Goal: Task Accomplishment & Management: Use online tool/utility

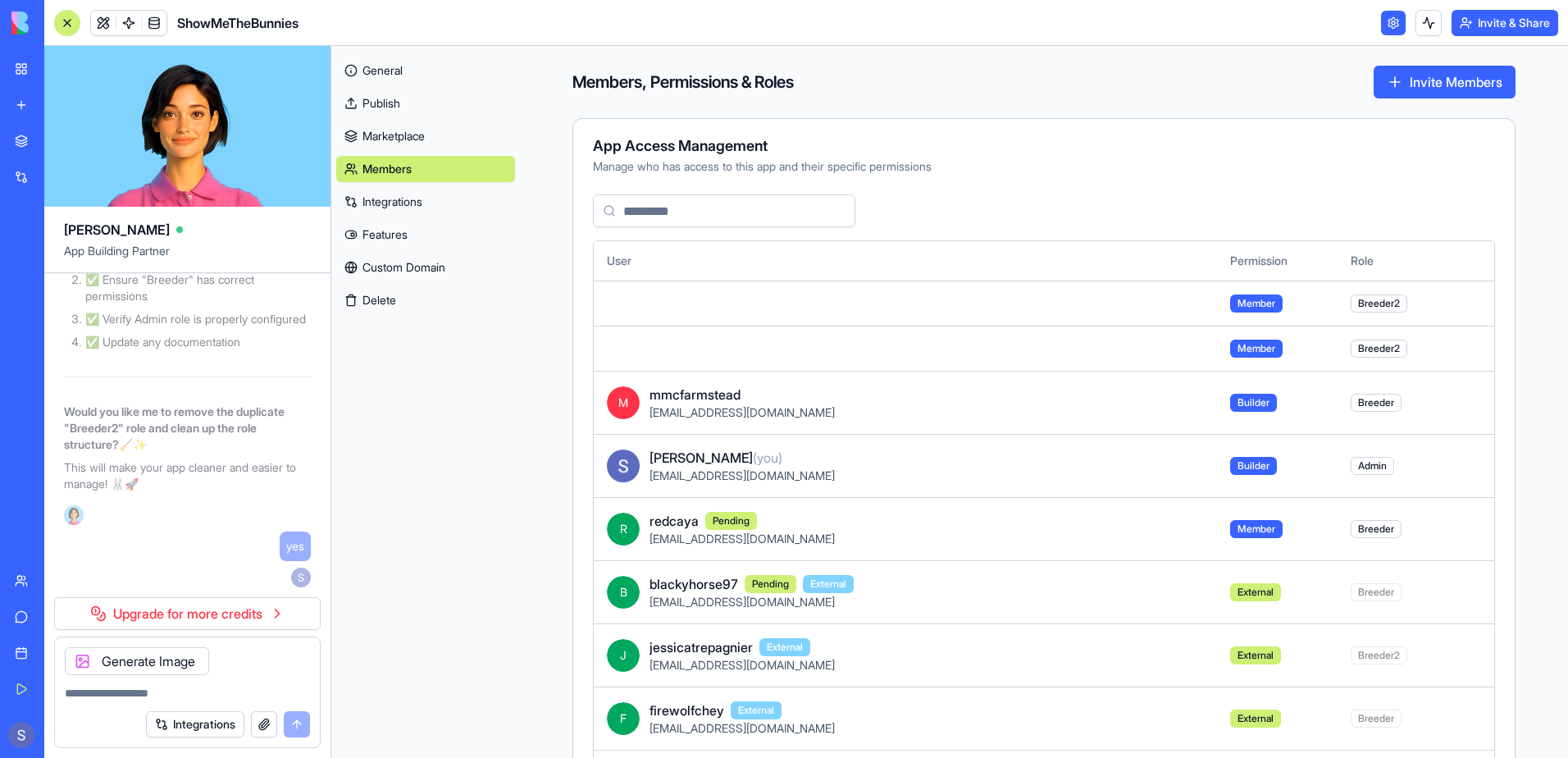
click at [485, 573] on div "General Publish Marketplace Members Integrations Features Custom Domain Delete" at bounding box center [426, 401] width 189 height 712
click at [130, 22] on link at bounding box center [129, 22] width 25 height 25
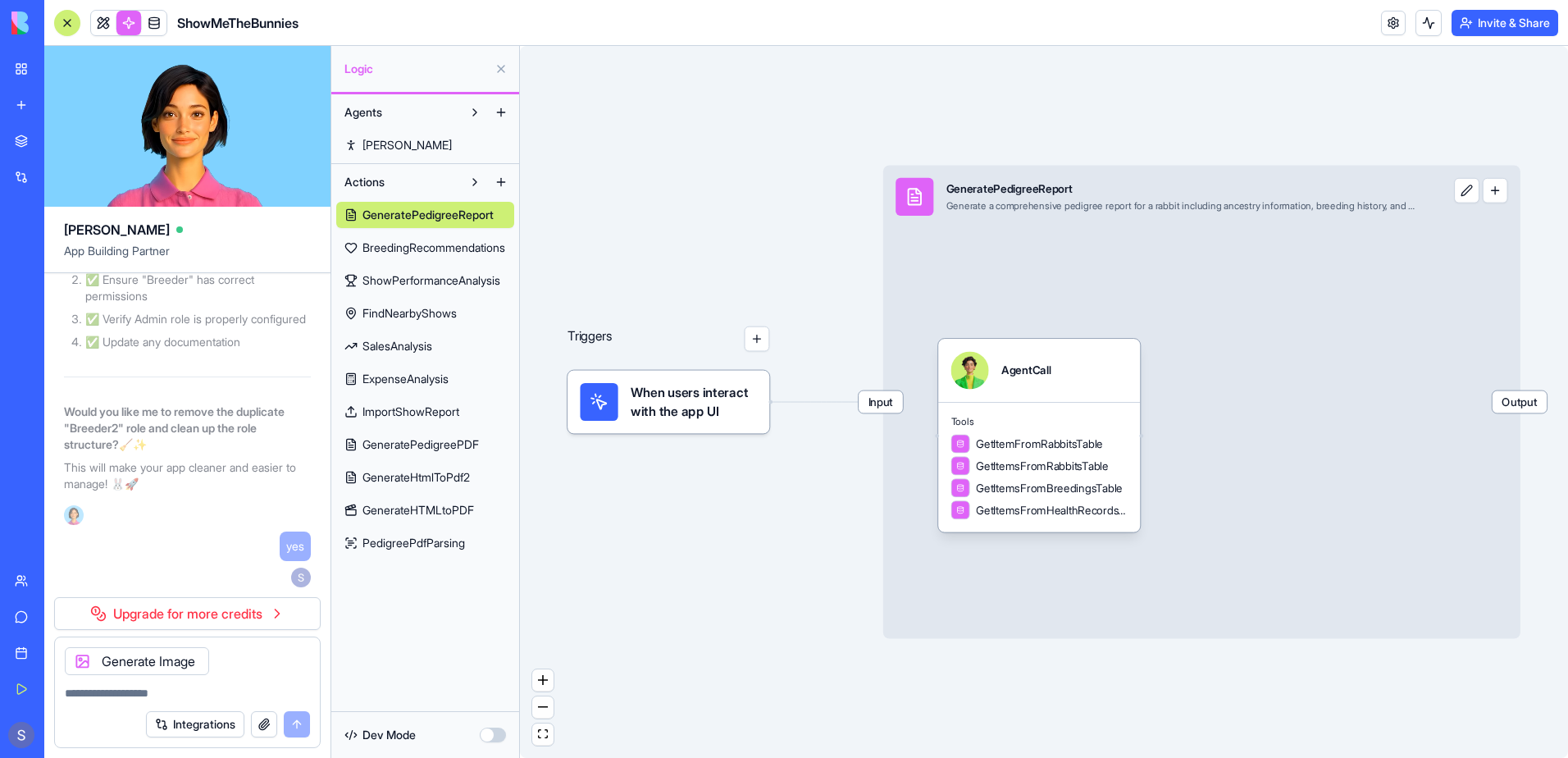
click at [402, 240] on span "BreedingRecommendations" at bounding box center [434, 247] width 143 height 16
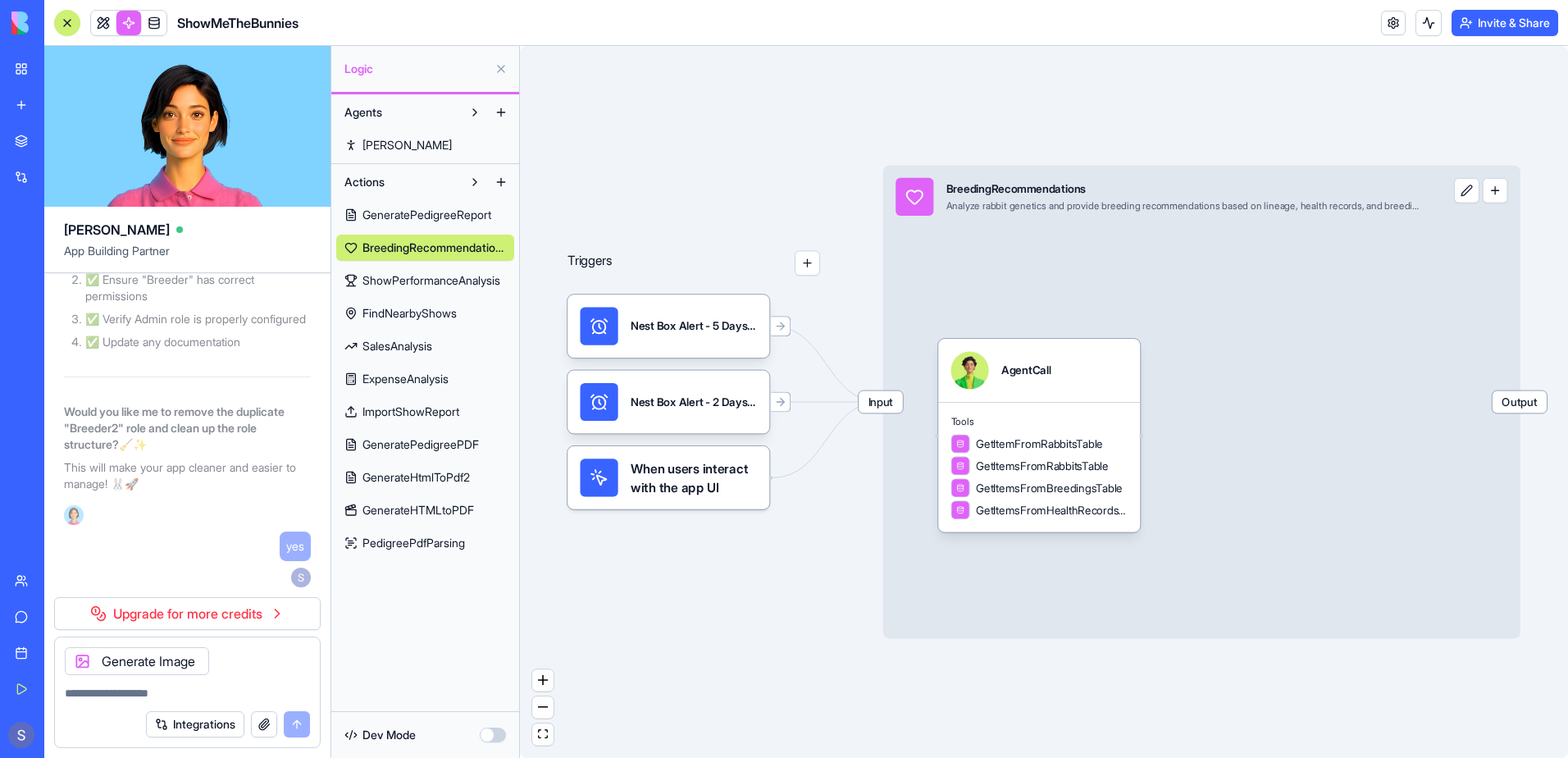
click at [804, 264] on button "button" at bounding box center [808, 263] width 26 height 26
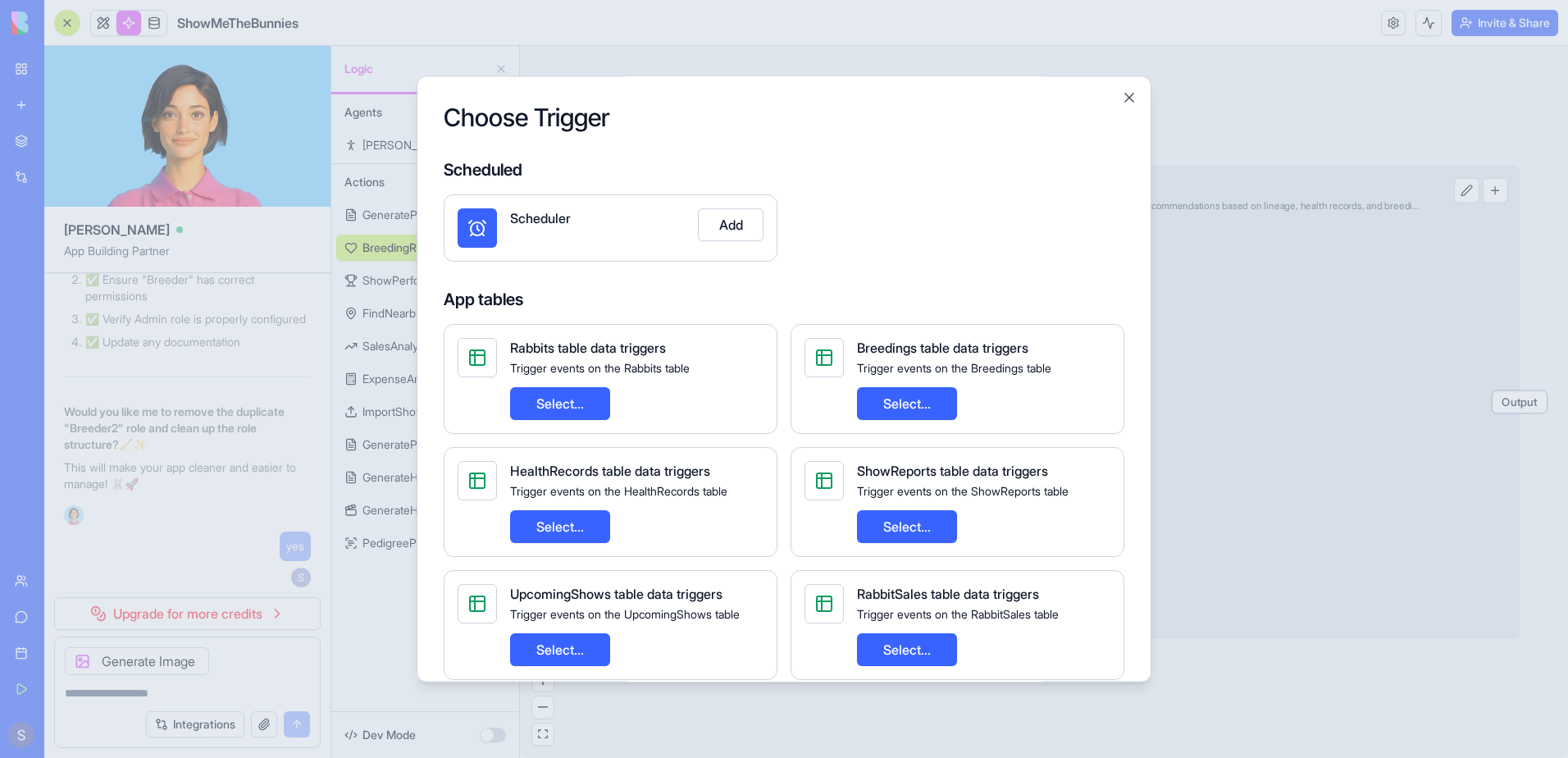
click at [731, 229] on button "Add" at bounding box center [731, 225] width 65 height 33
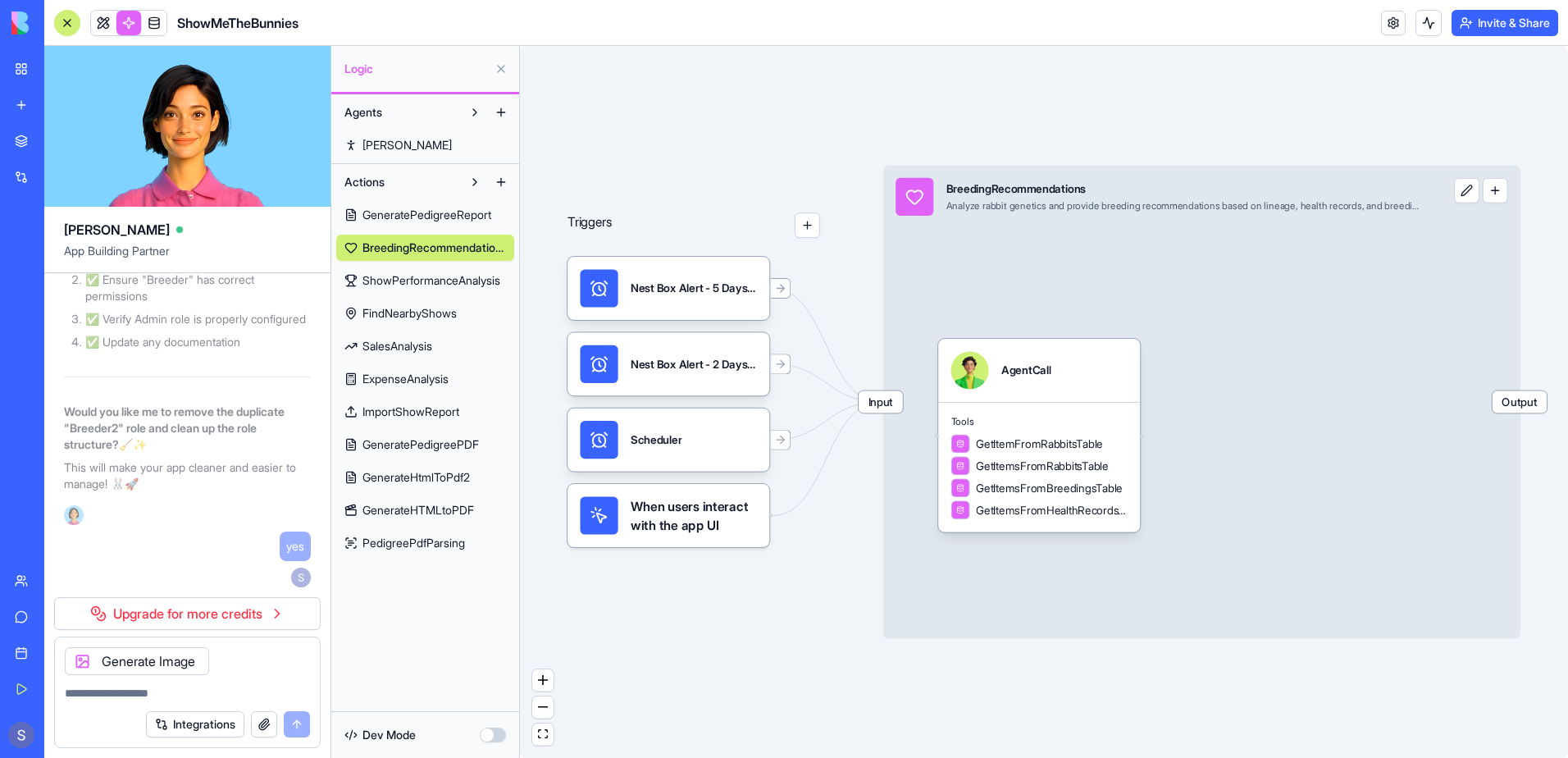
click at [879, 403] on span "Input" at bounding box center [881, 403] width 45 height 22
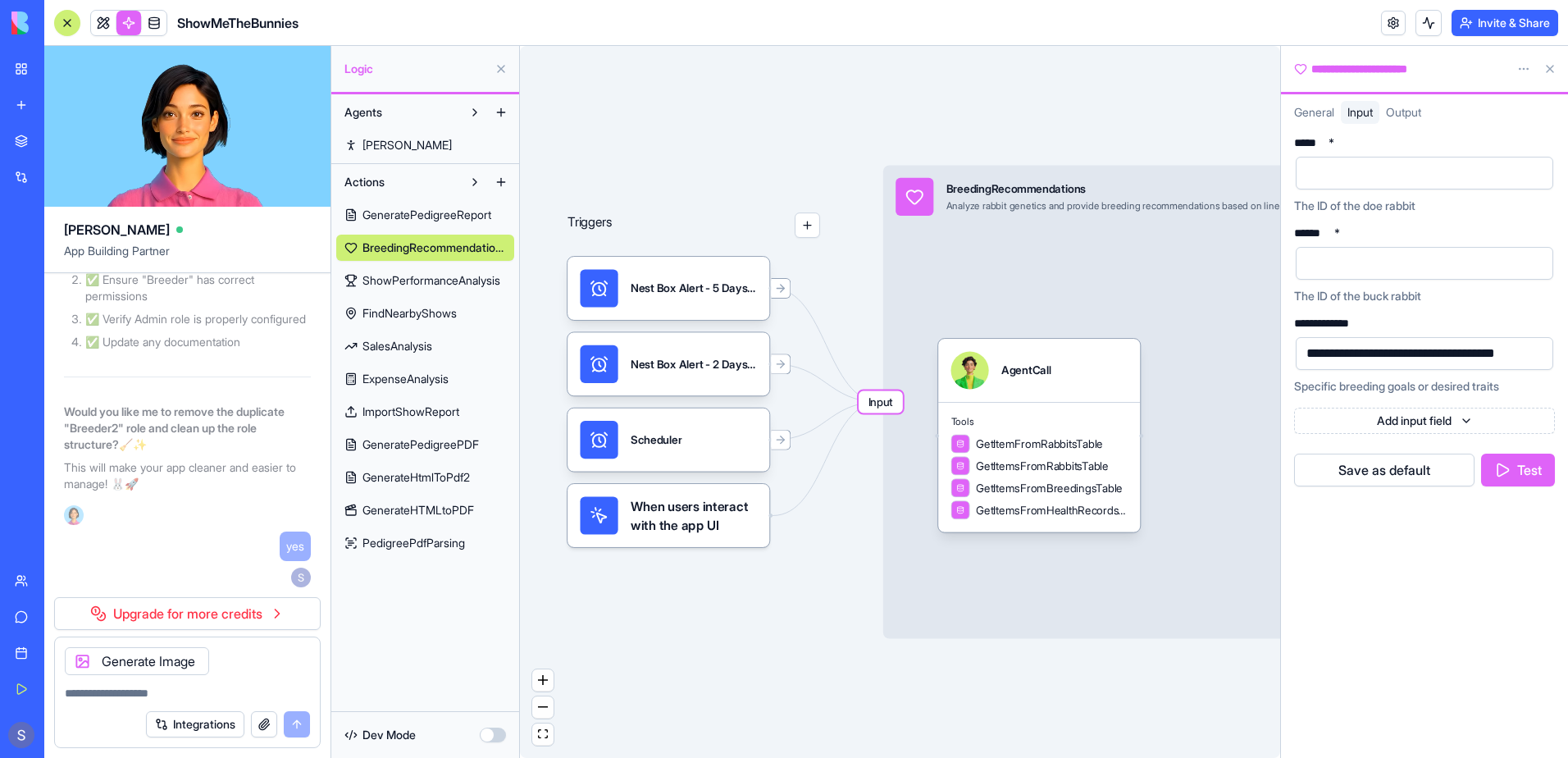
click at [1414, 112] on span "Output" at bounding box center [1403, 112] width 35 height 14
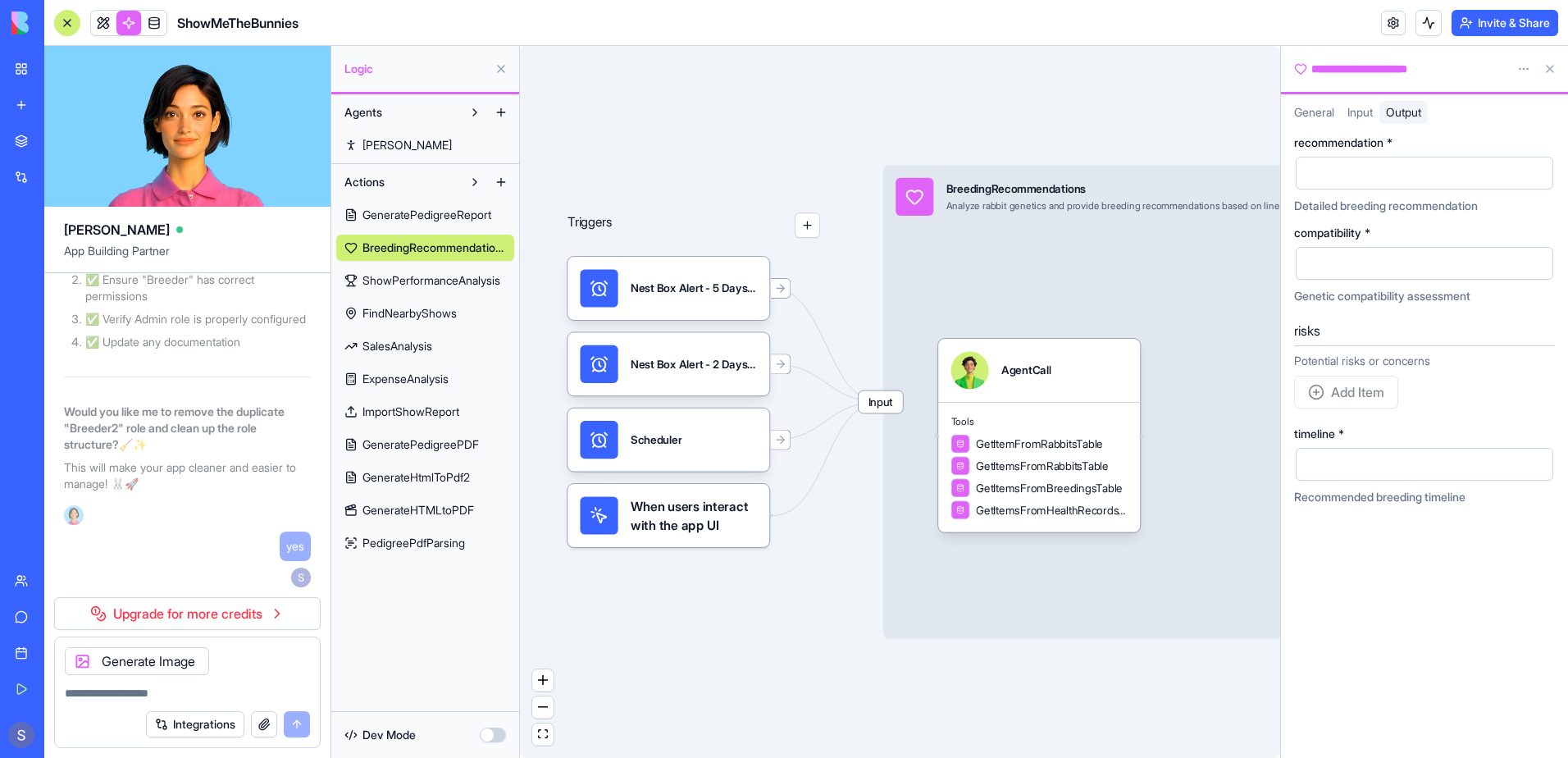
click at [1329, 112] on span "General" at bounding box center [1314, 112] width 40 height 14
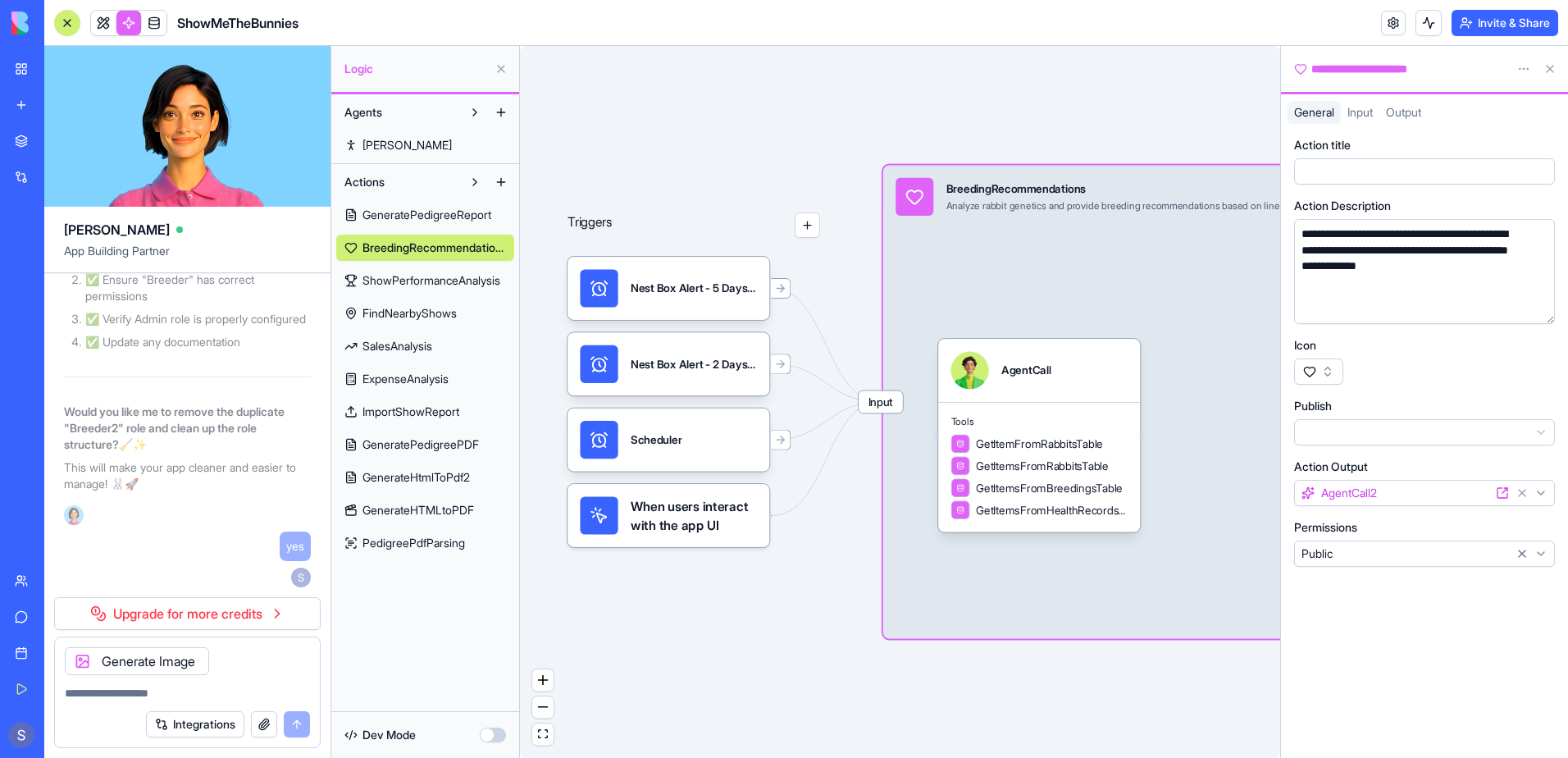
click at [1545, 435] on html "My Workspace New app Marketplace Integrations Recent PDF Viewer ShowMeTheBunnie…" at bounding box center [784, 379] width 1568 height 758
click at [367, 314] on span "FindNearbyShows" at bounding box center [410, 312] width 94 height 16
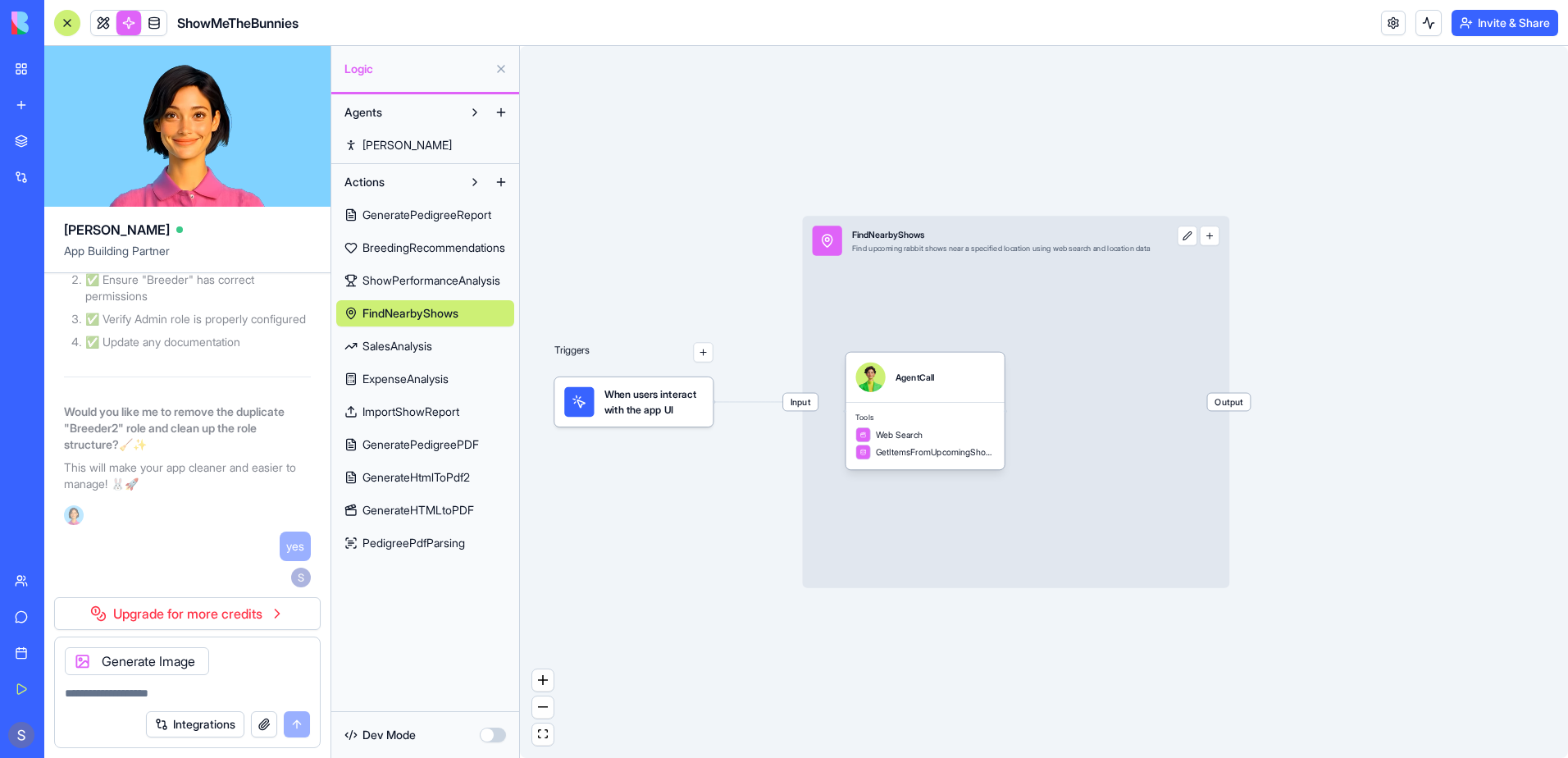
click at [1198, 240] on button at bounding box center [1188, 235] width 20 height 20
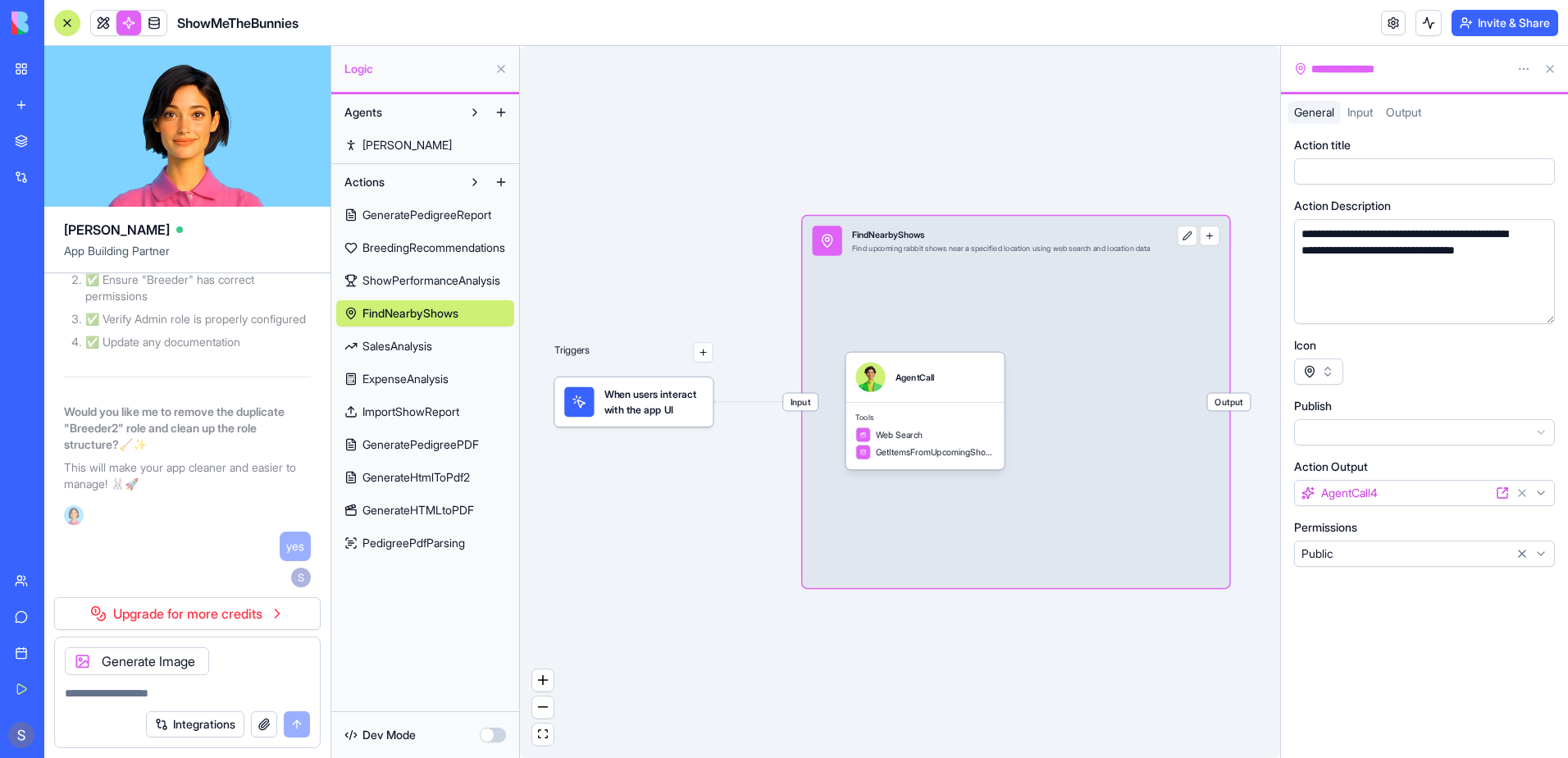
click at [1360, 114] on span "Input" at bounding box center [1360, 112] width 26 height 14
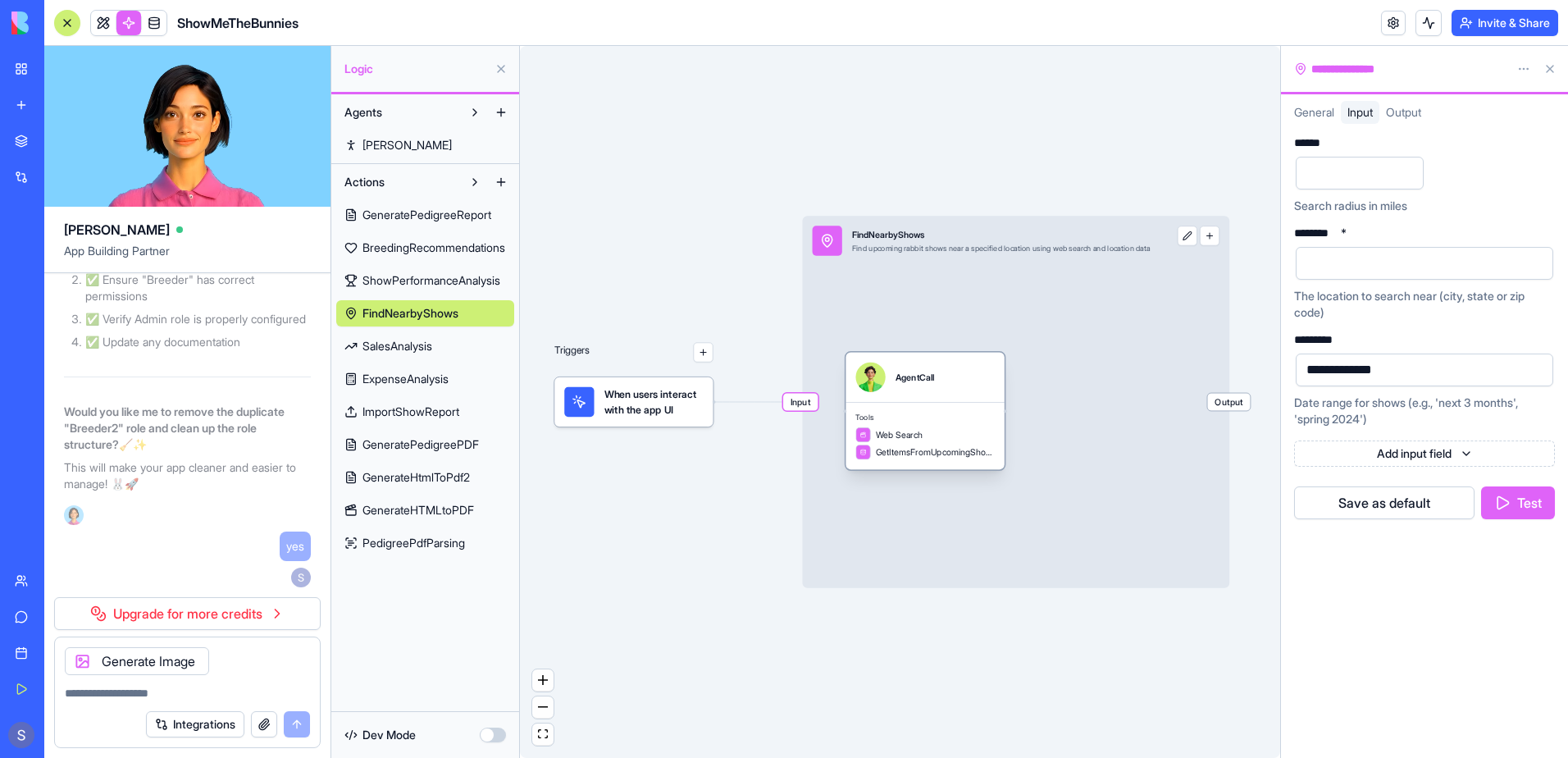
click at [896, 444] on div "Web Search GetItemsFromUpcomingShowsTable" at bounding box center [924, 443] width 138 height 32
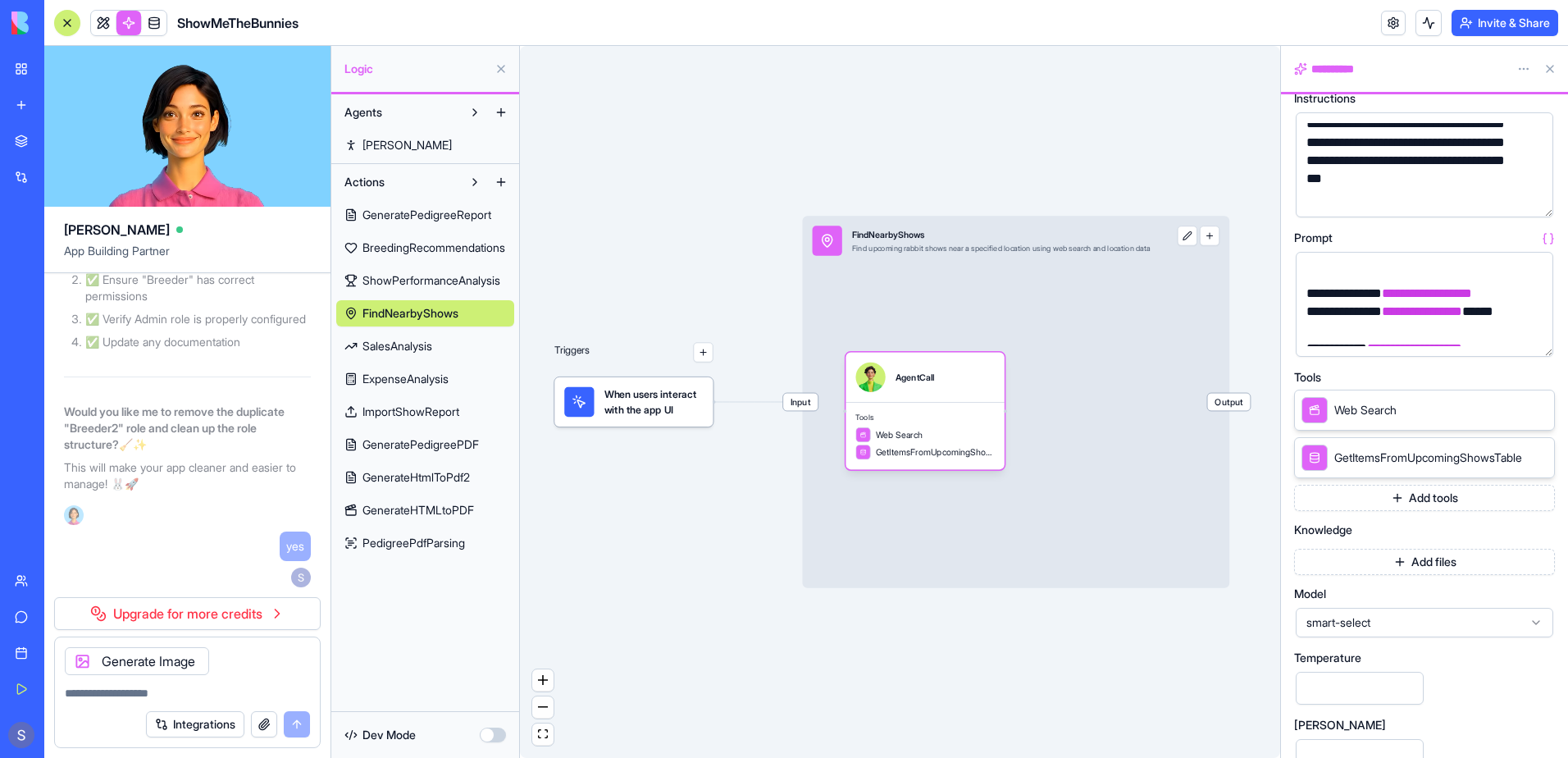
scroll to position [164, 0]
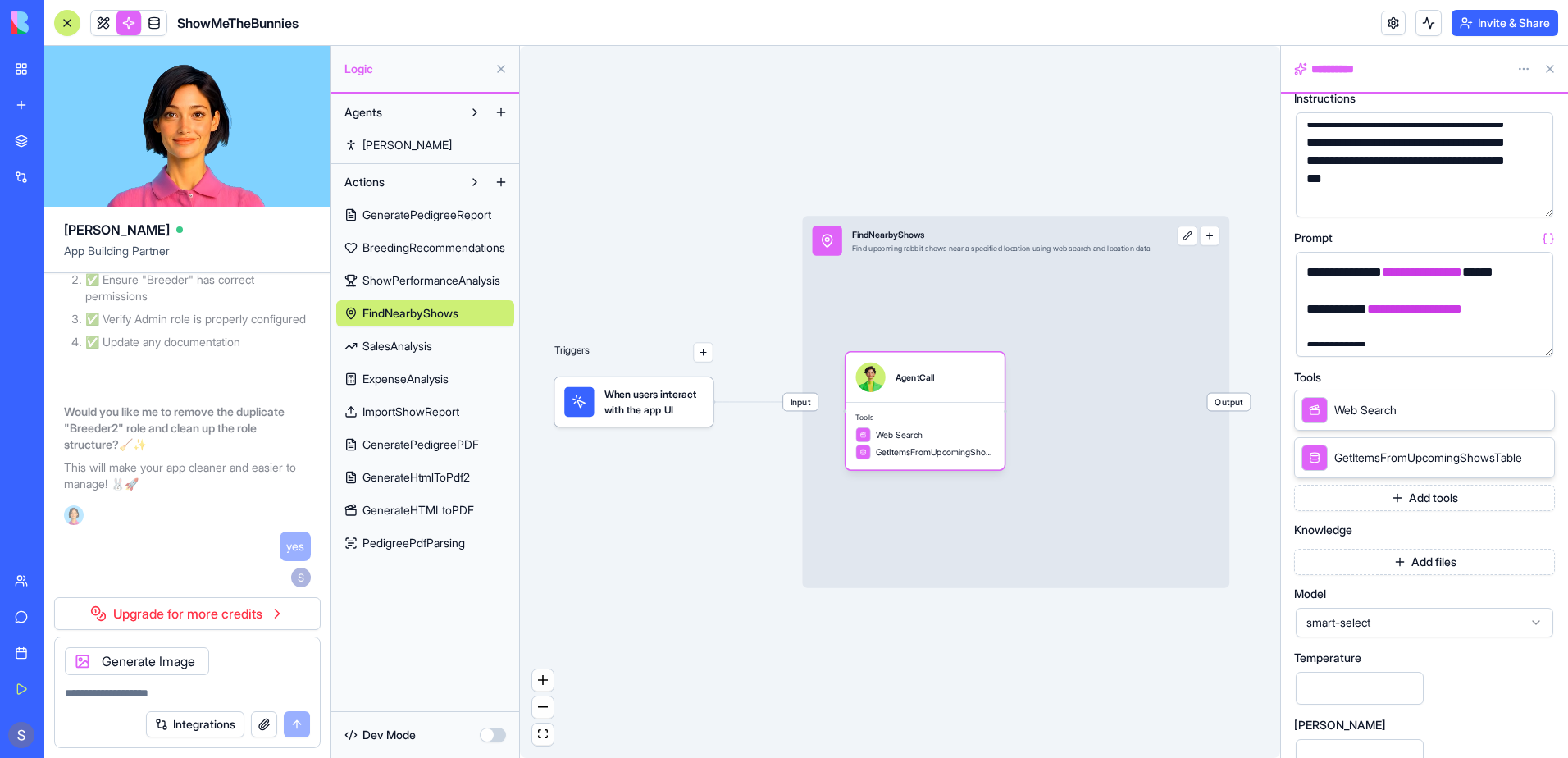
click at [1401, 501] on button "Add tools" at bounding box center [1425, 498] width 261 height 27
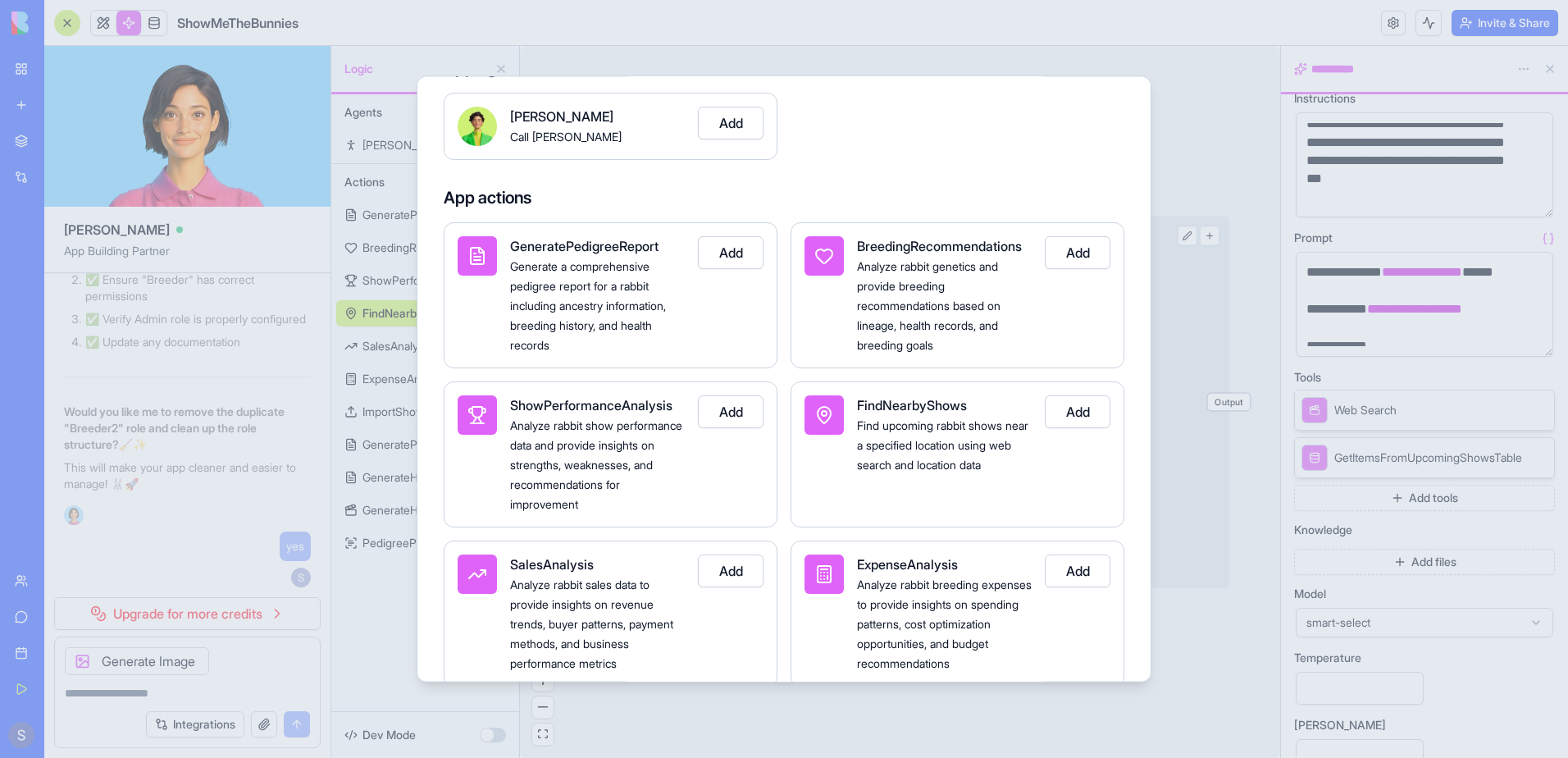
scroll to position [0, 0]
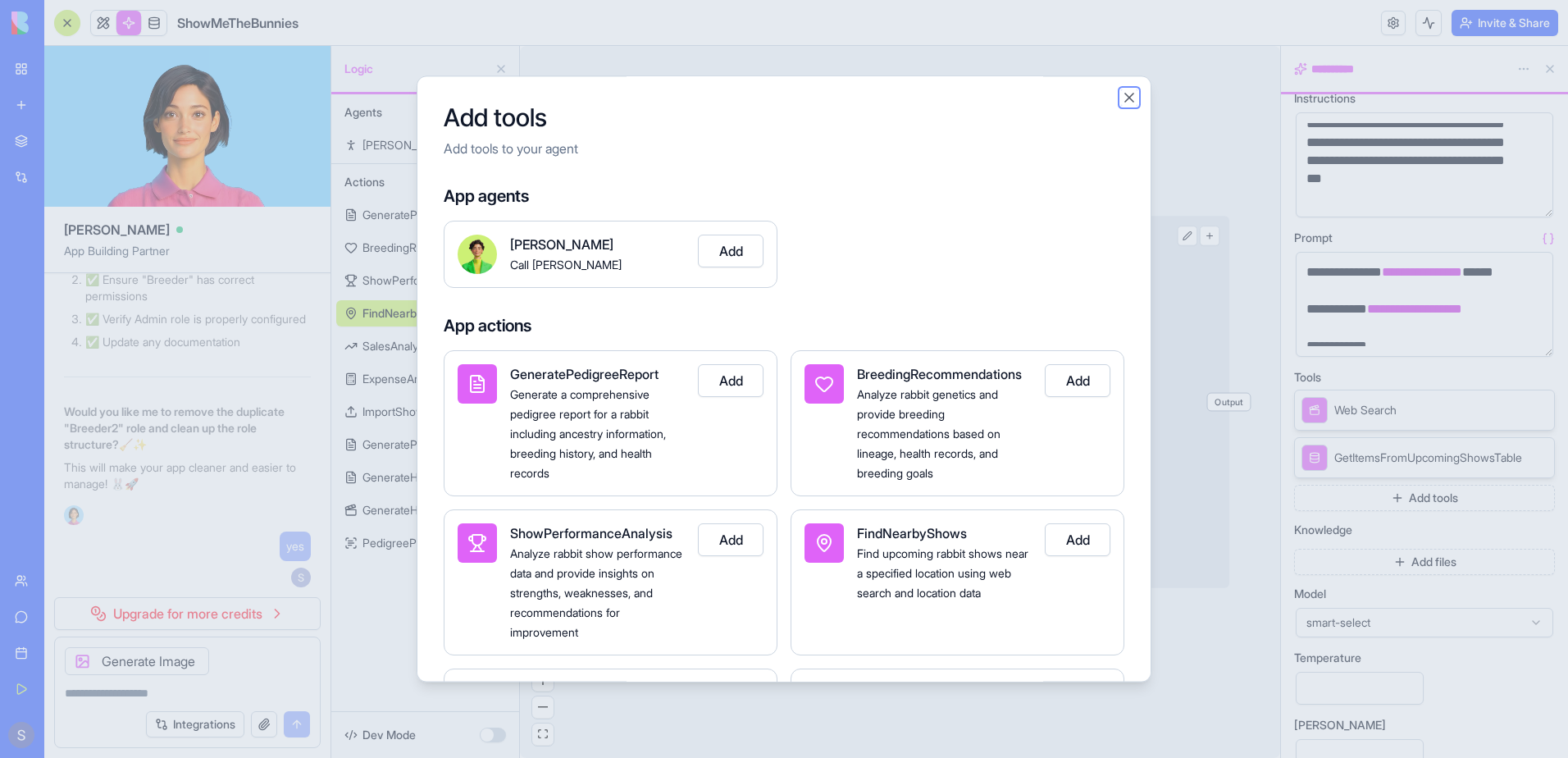
click at [1127, 96] on button "Close" at bounding box center [1129, 97] width 16 height 16
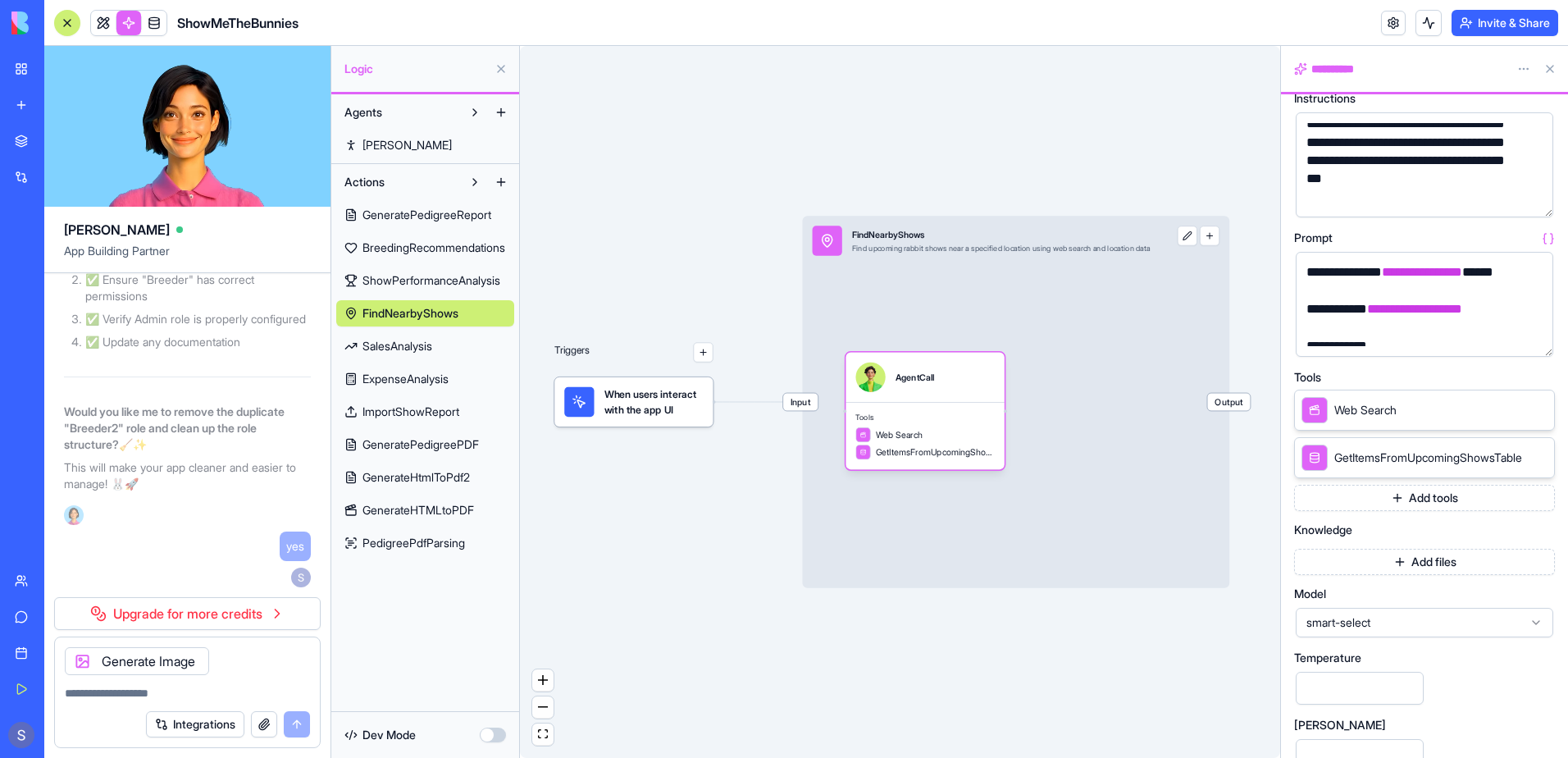
click at [380, 415] on span "ImportShowReport" at bounding box center [410, 411] width 97 height 16
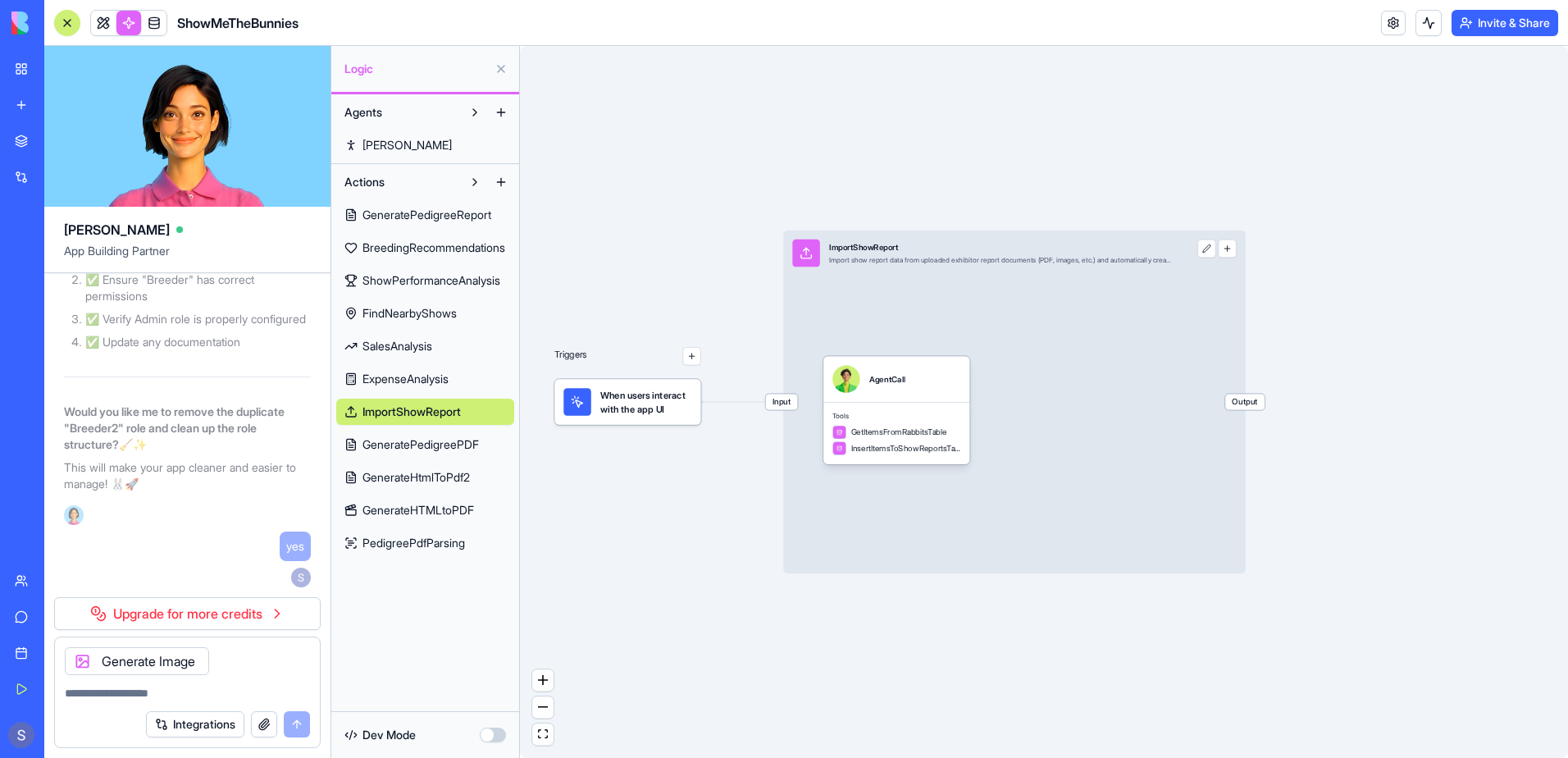
click at [386, 447] on span "GeneratePedigreePDF" at bounding box center [421, 444] width 117 height 16
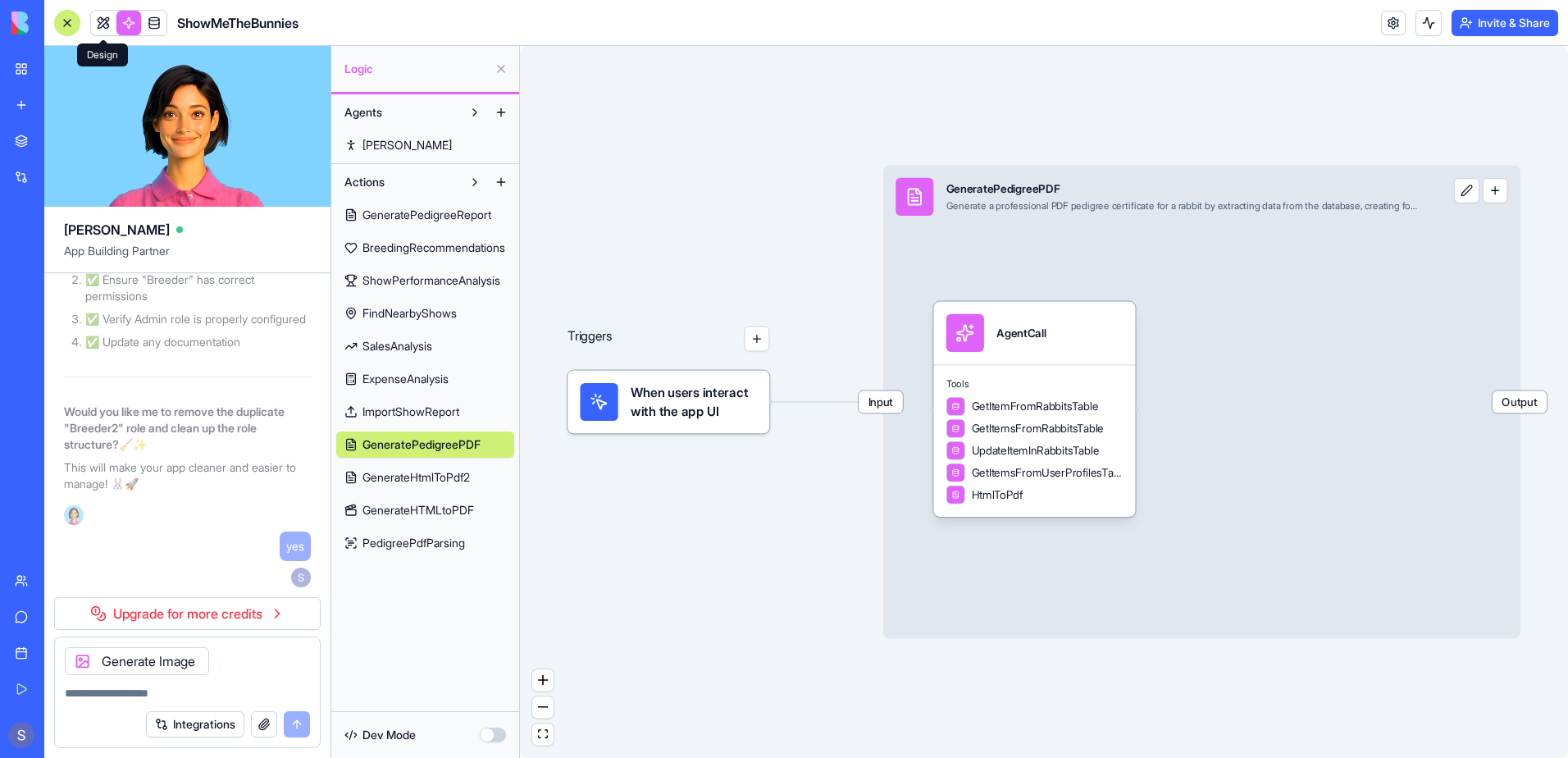
click at [106, 21] on link at bounding box center [103, 22] width 25 height 25
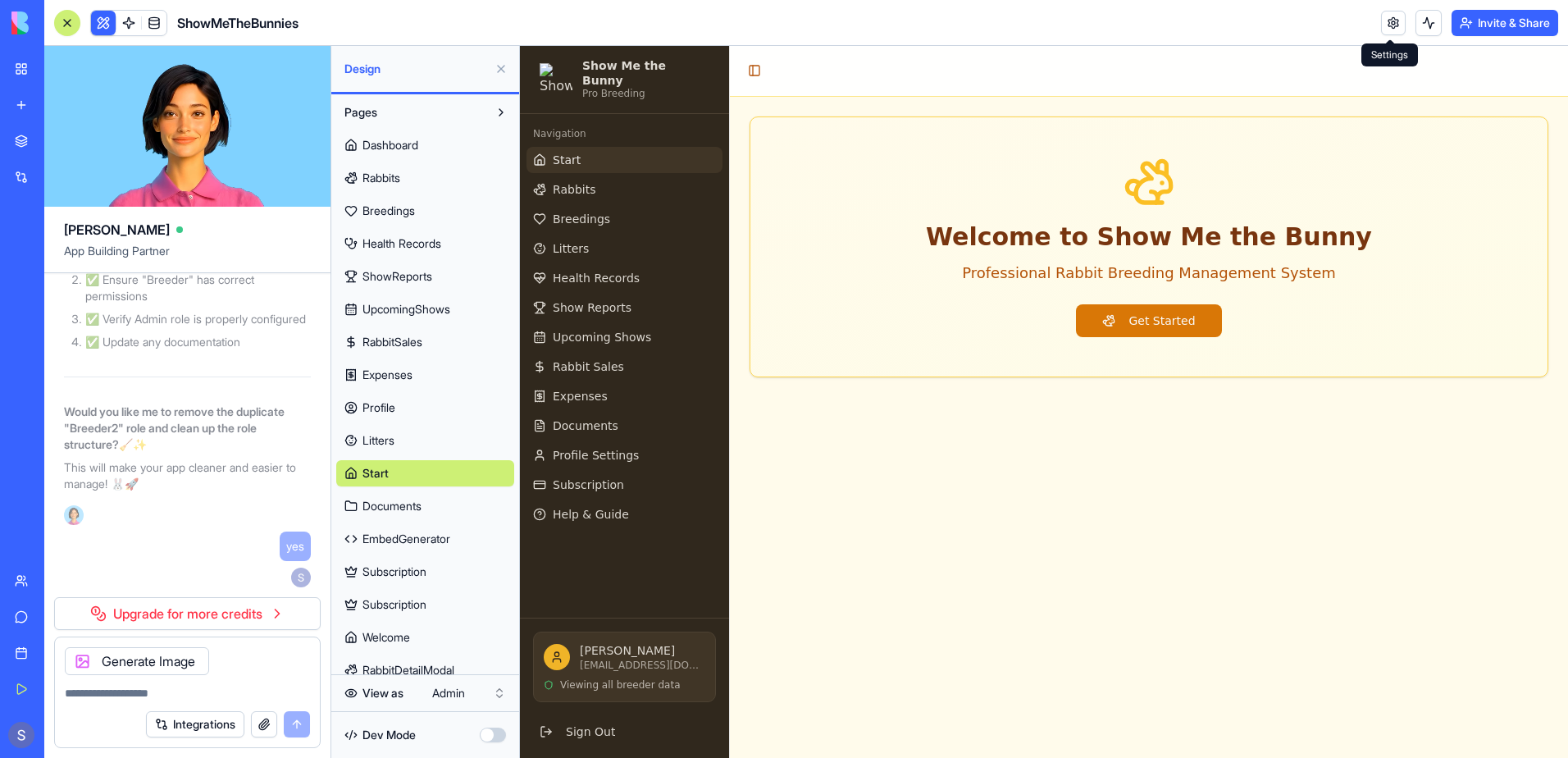
click at [1389, 27] on link at bounding box center [1394, 22] width 25 height 25
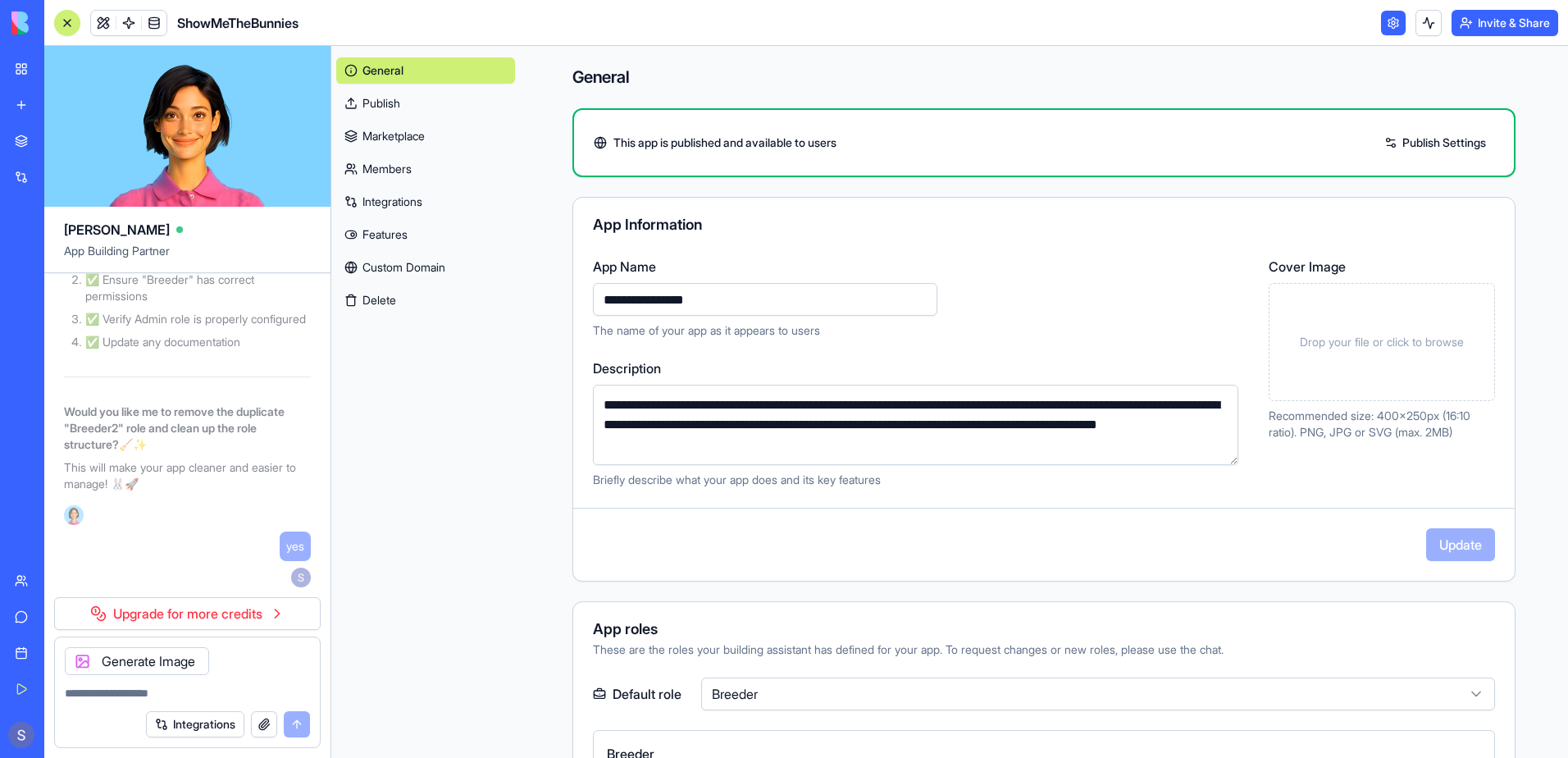
click at [400, 172] on link "Members" at bounding box center [426, 168] width 179 height 27
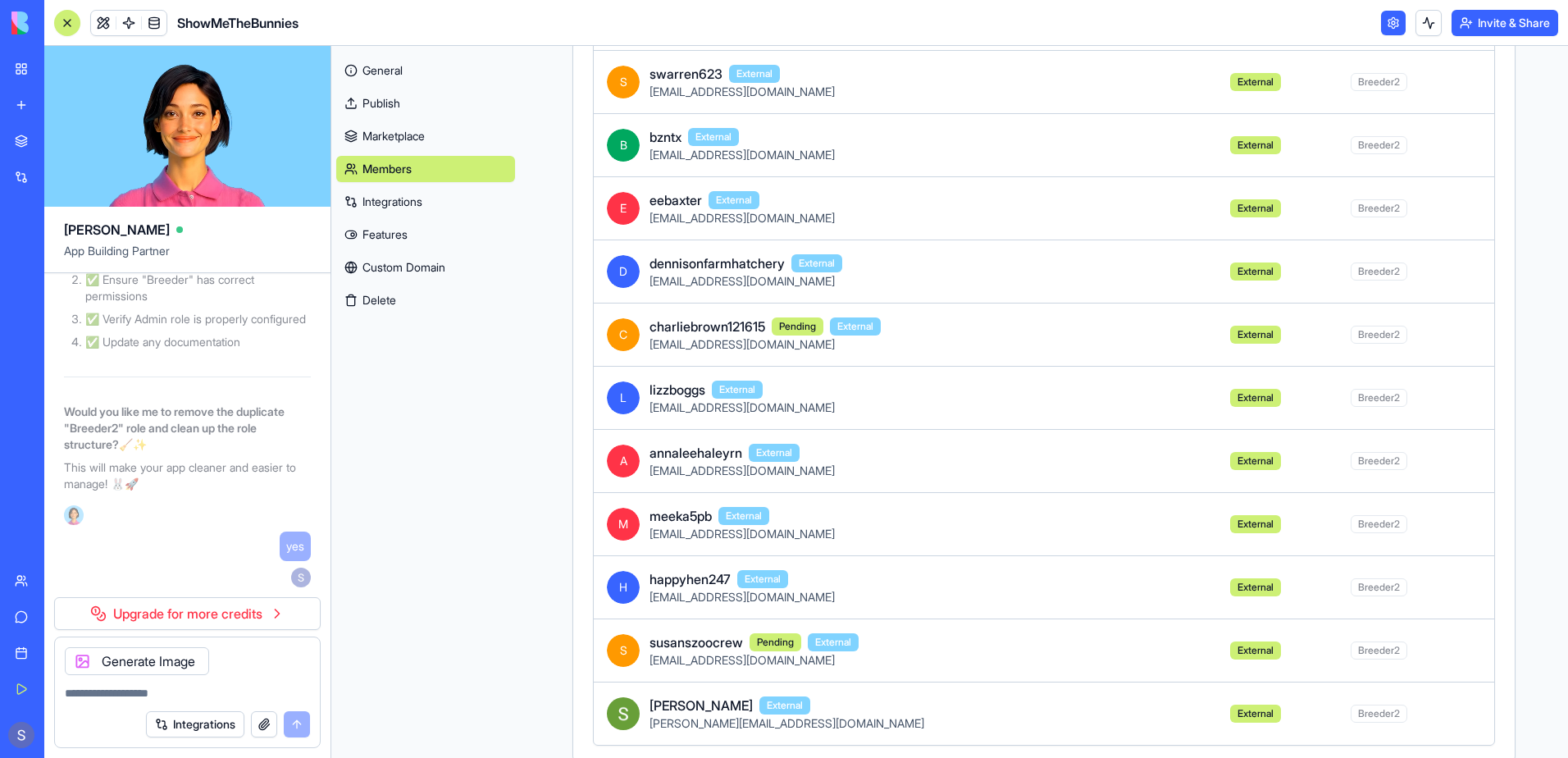
scroll to position [1422, 0]
